Goal: Contribute content

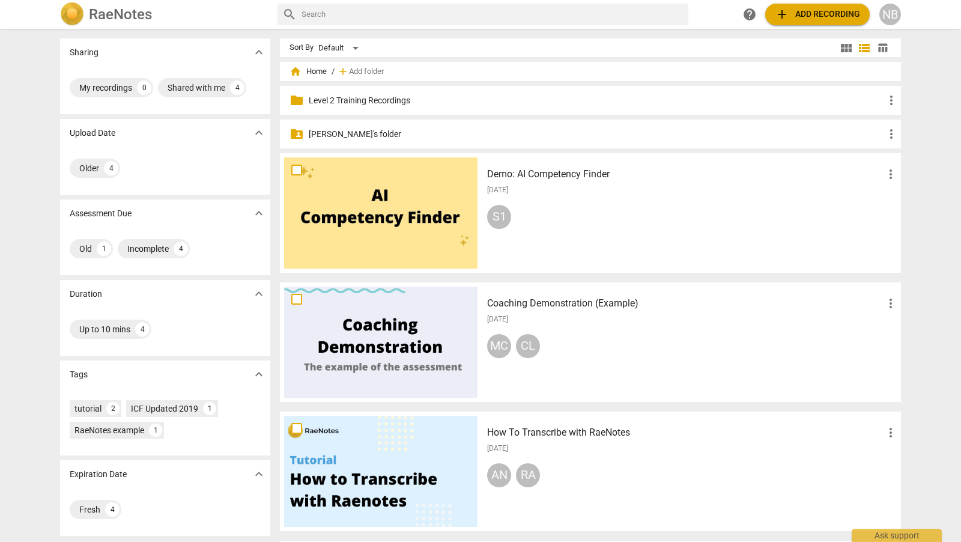
click at [334, 137] on p "[PERSON_NAME]'s folder" at bounding box center [596, 134] width 575 height 13
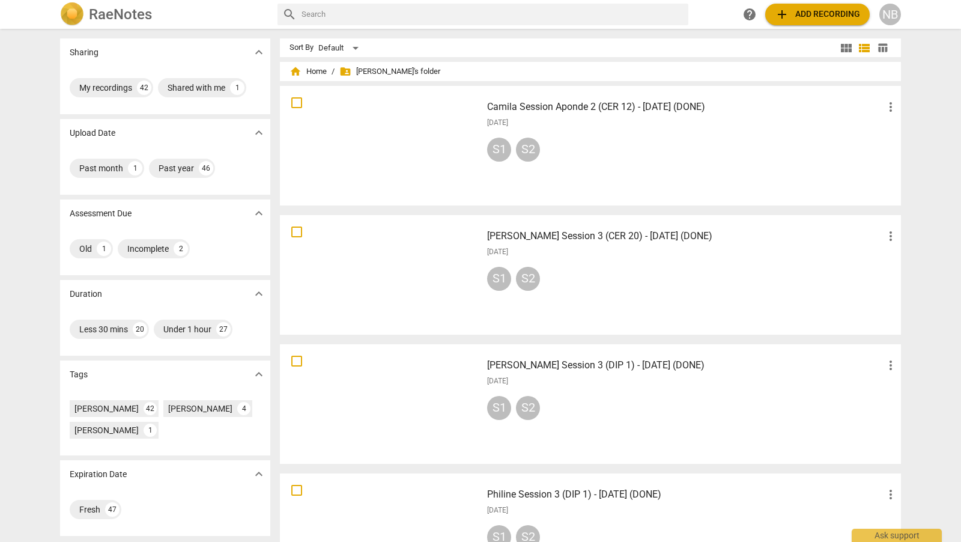
click at [780, 9] on span "add" at bounding box center [782, 14] width 14 height 14
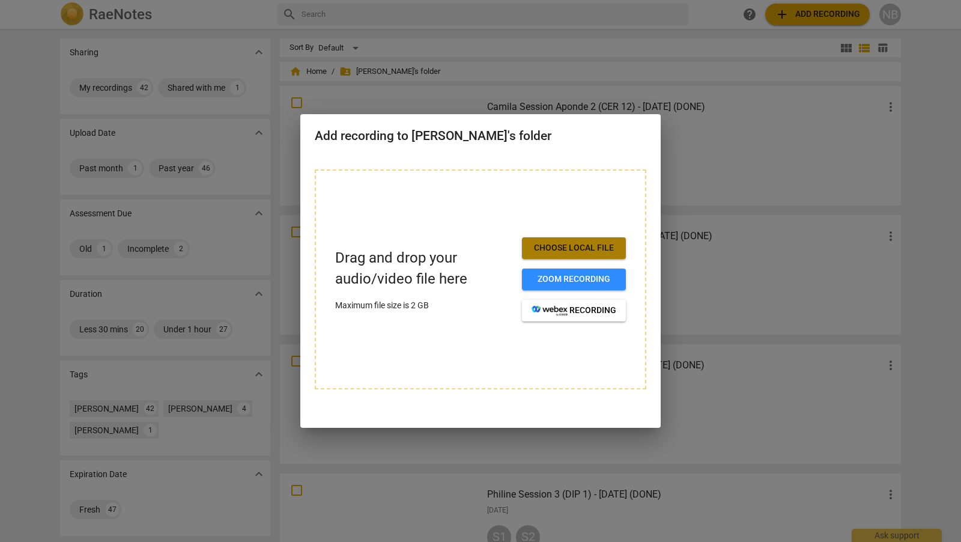
click at [581, 246] on span "Choose local file" at bounding box center [573, 248] width 85 height 12
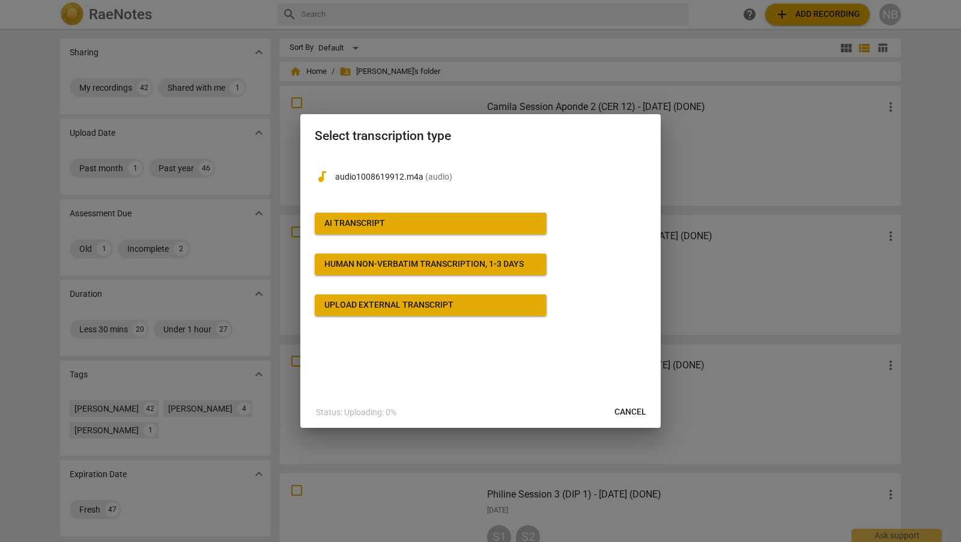
click at [524, 225] on span "AI Transcript" at bounding box center [430, 223] width 213 height 12
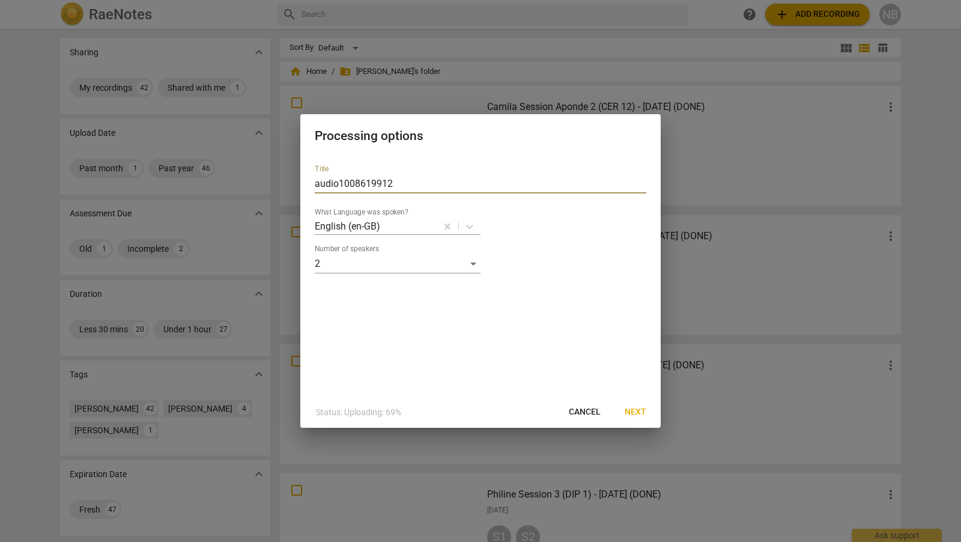
drag, startPoint x: 411, startPoint y: 180, endPoint x: 296, endPoint y: 182, distance: 114.7
click at [296, 183] on div "Processing options Title audio1008619912 What Language was spoken? English (en-…" at bounding box center [480, 271] width 961 height 542
click at [348, 185] on input "[PERSON_NAME] (CER 20) TBC" at bounding box center [480, 183] width 331 height 19
type input "[PERSON_NAME] (CER 20) TBC"
click at [638, 411] on span "Next" at bounding box center [635, 412] width 22 height 12
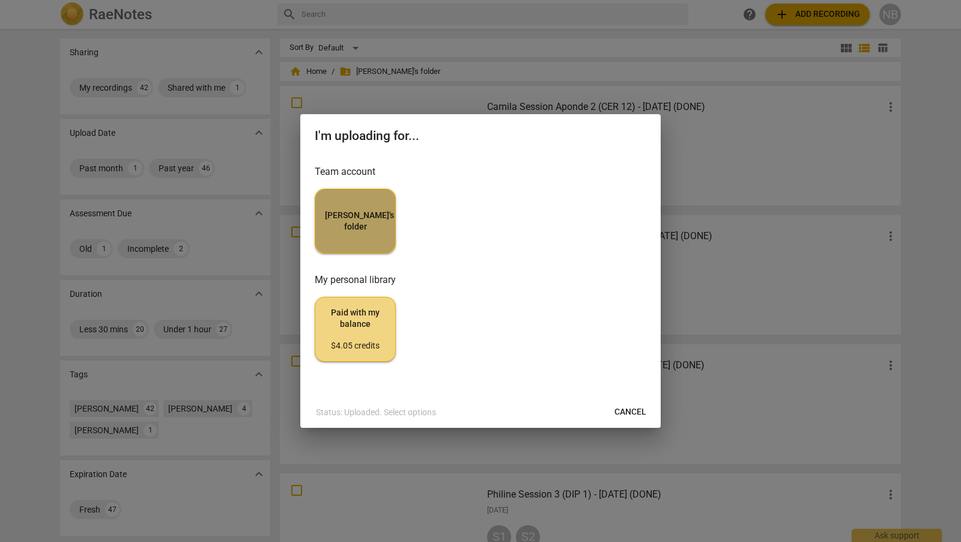
click at [370, 231] on button "[PERSON_NAME]'s folder" at bounding box center [355, 221] width 81 height 65
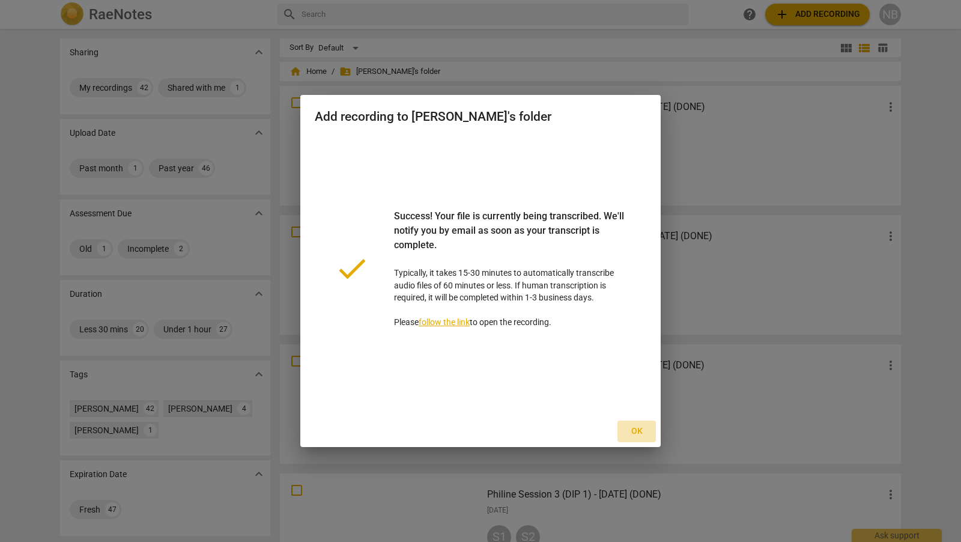
click at [640, 432] on span "Ok" at bounding box center [636, 431] width 19 height 12
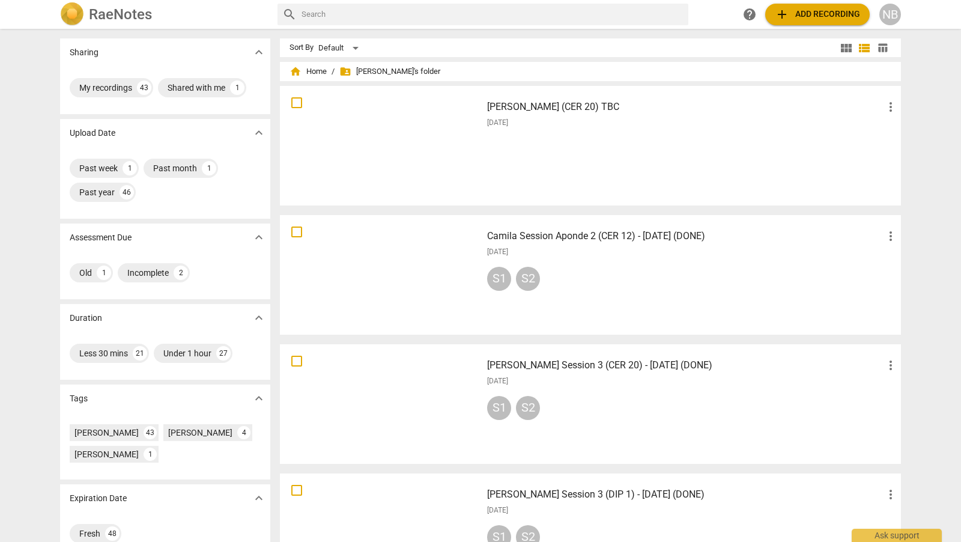
click at [576, 108] on h3 "[PERSON_NAME] (CER 20) TBC" at bounding box center [685, 107] width 396 height 14
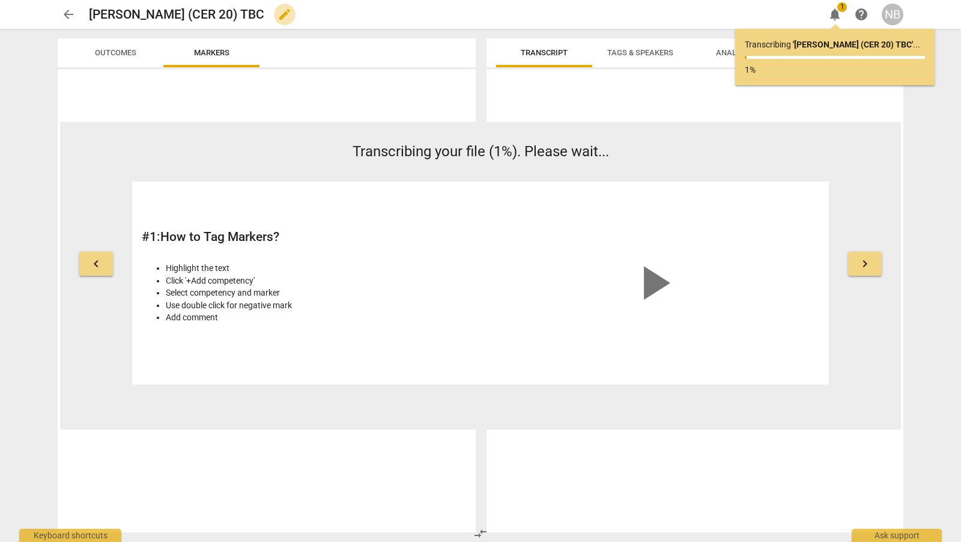
click at [277, 17] on span "edit" at bounding box center [284, 14] width 14 height 14
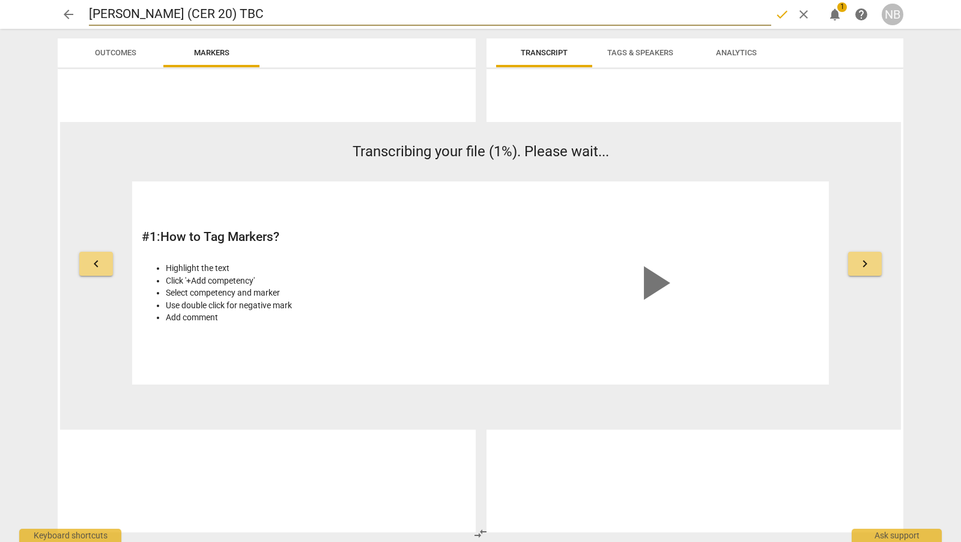
click at [217, 14] on input "[PERSON_NAME] (CER 20) TBC" at bounding box center [430, 14] width 682 height 23
type input "[PERSON_NAME] (CER 20) - TBC"
click at [784, 11] on span "done" at bounding box center [782, 14] width 14 height 14
